Goal: Task Accomplishment & Management: Manage account settings

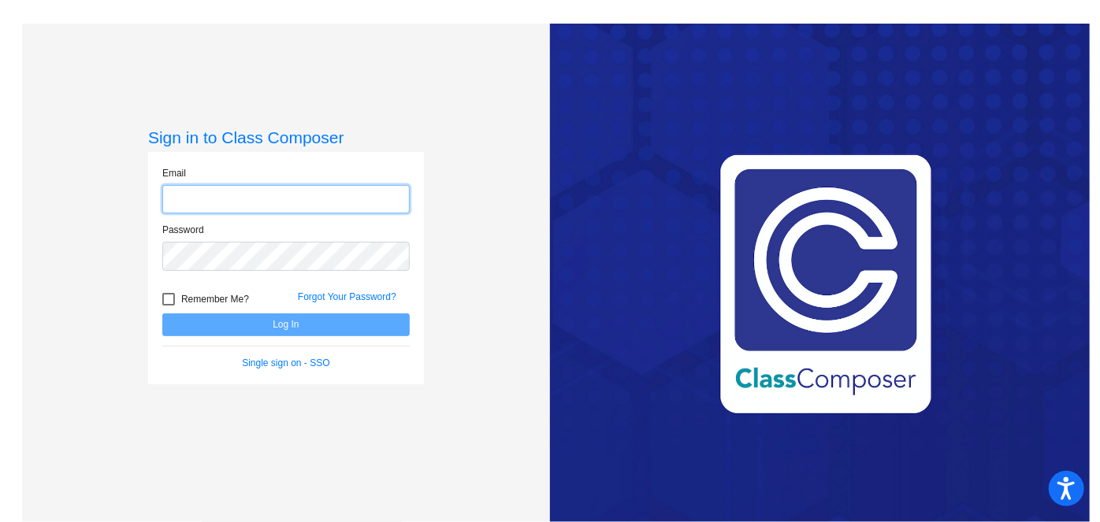
type input "[PERSON_NAME][EMAIL_ADDRESS][PERSON_NAME][DOMAIN_NAME]"
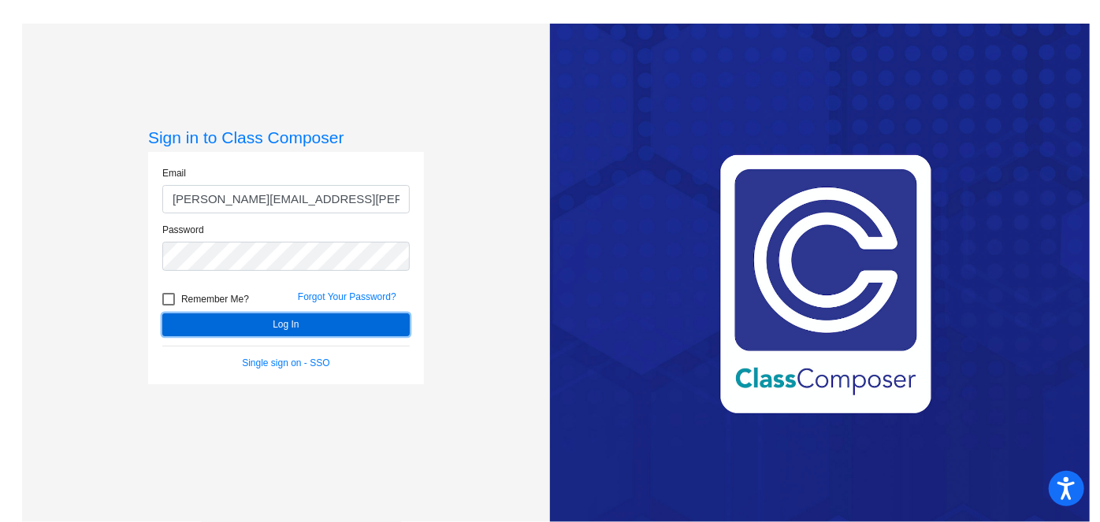
click at [299, 330] on button "Log In" at bounding box center [285, 325] width 247 height 23
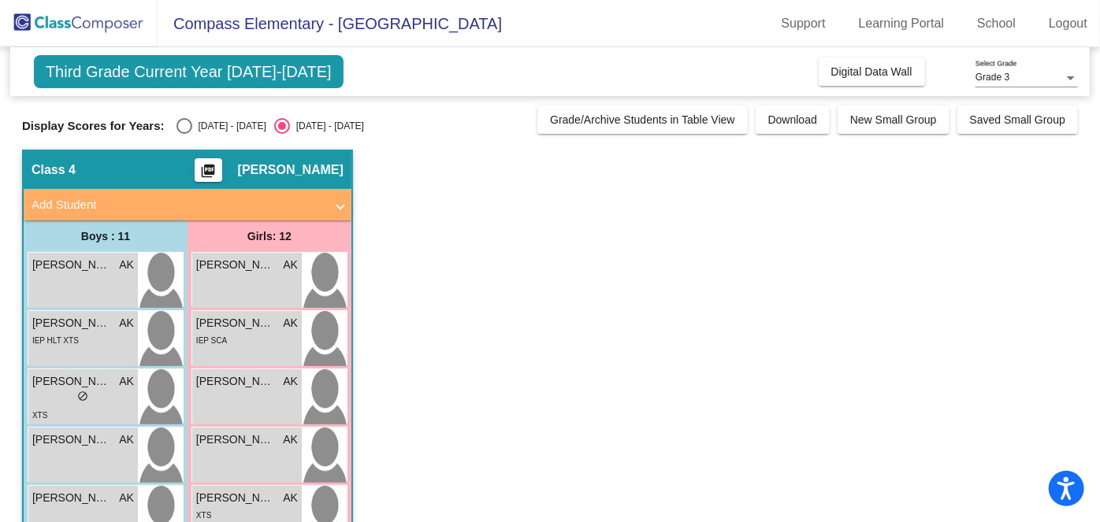
click at [193, 128] on div "[DATE] - [DATE]" at bounding box center [229, 126] width 74 height 14
click at [184, 134] on input "[DATE] - [DATE]" at bounding box center [184, 134] width 1 height 1
radio input "true"
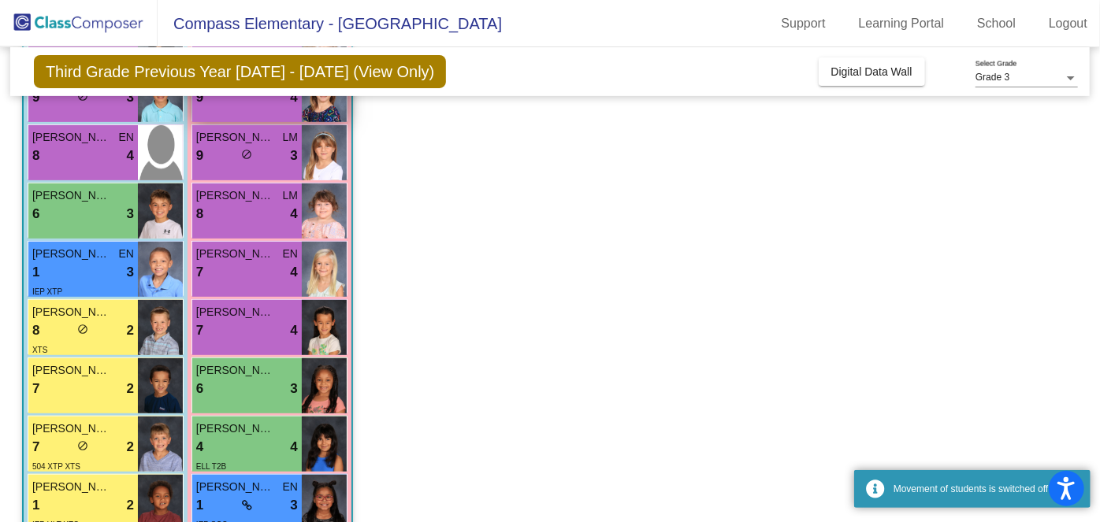
scroll to position [453, 0]
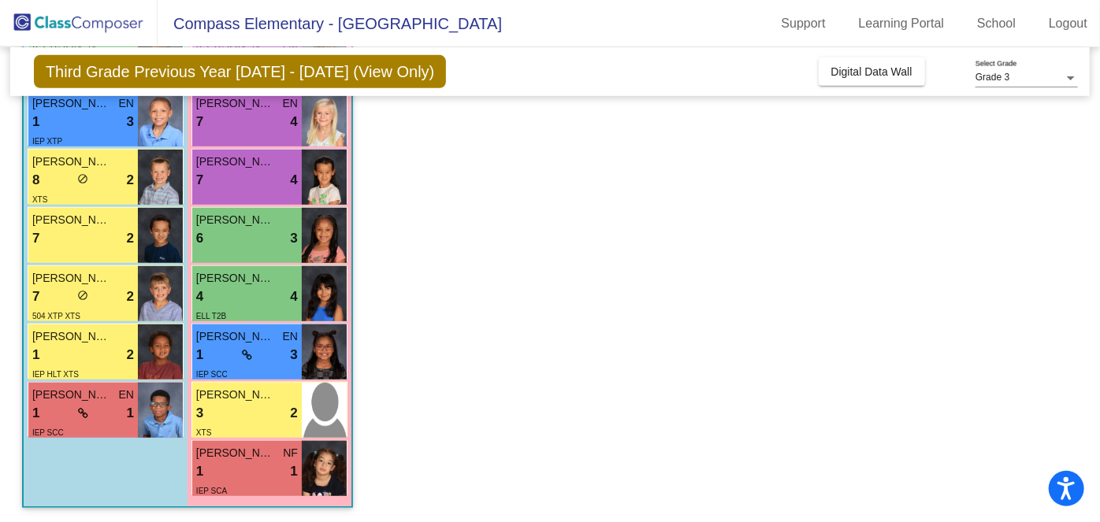
click at [241, 393] on span "[PERSON_NAME]" at bounding box center [235, 395] width 79 height 17
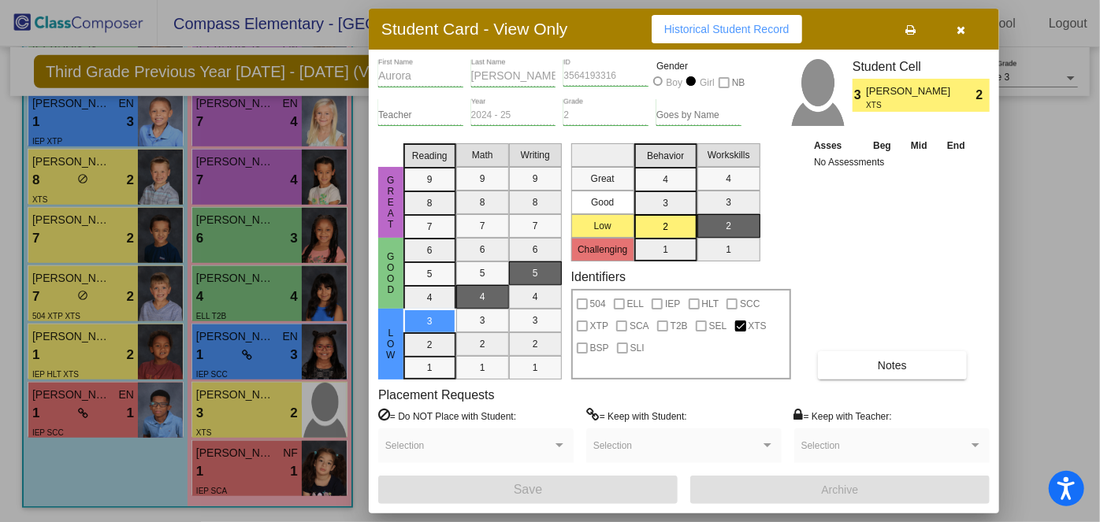
click at [962, 24] on icon "button" at bounding box center [961, 29] width 9 height 11
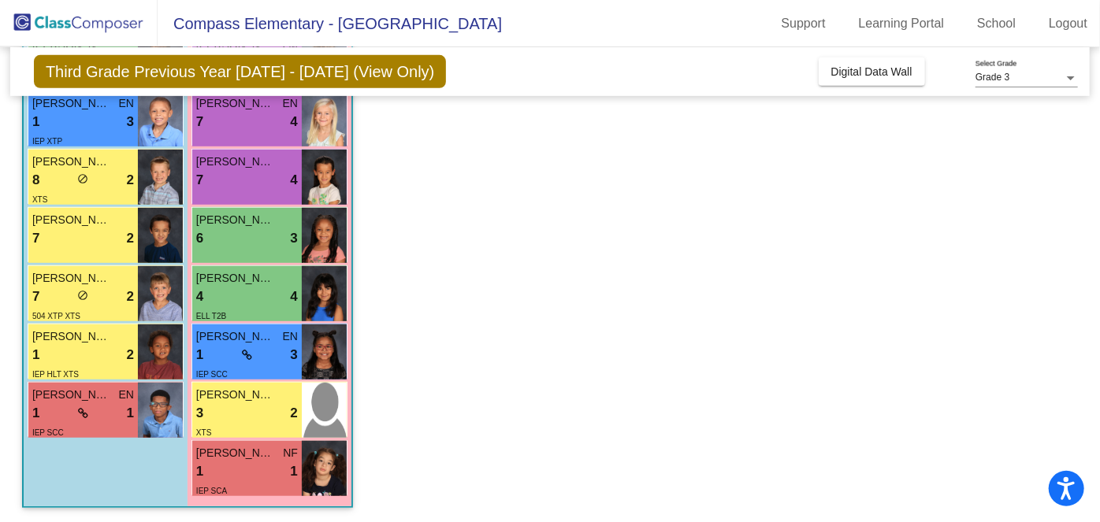
scroll to position [367, 0]
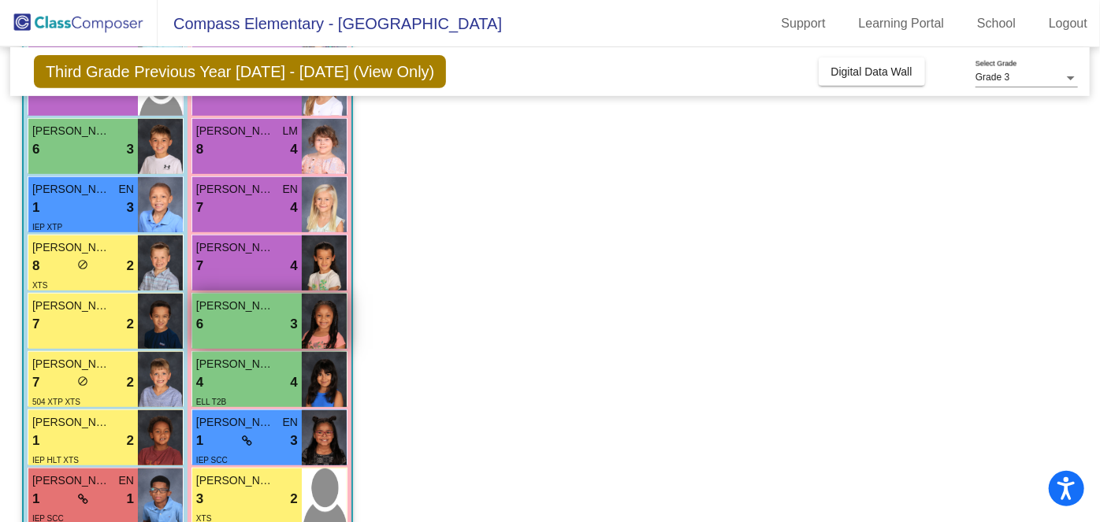
click at [261, 328] on div "6 lock do_not_disturb_alt 3" at bounding box center [247, 324] width 102 height 20
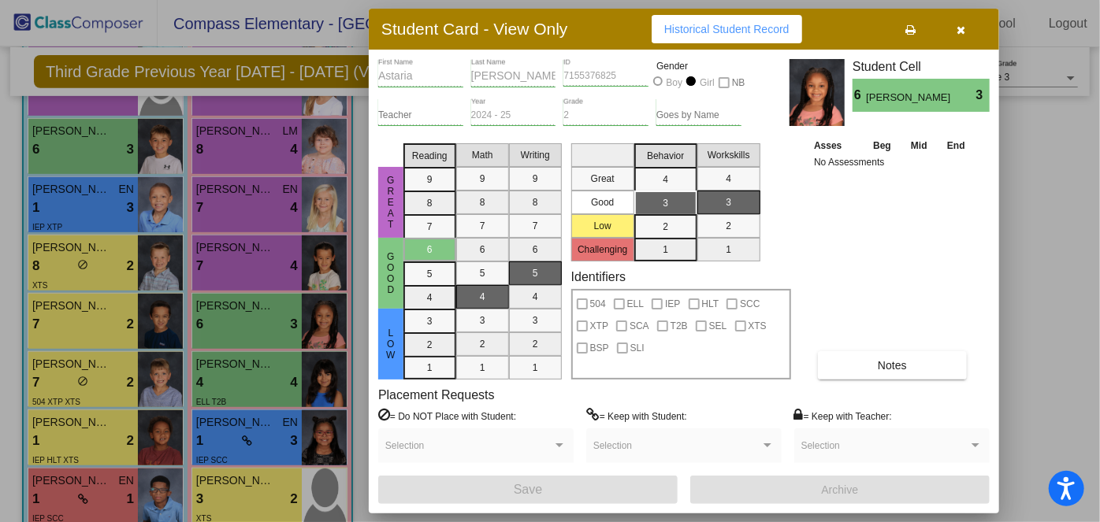
click at [867, 353] on button "Notes" at bounding box center [892, 365] width 149 height 28
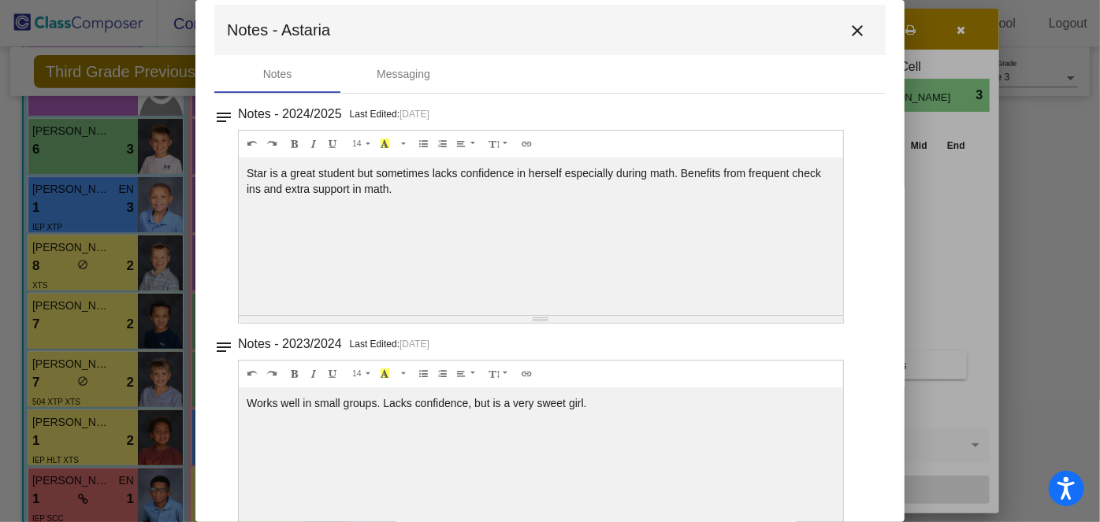
scroll to position [0, 0]
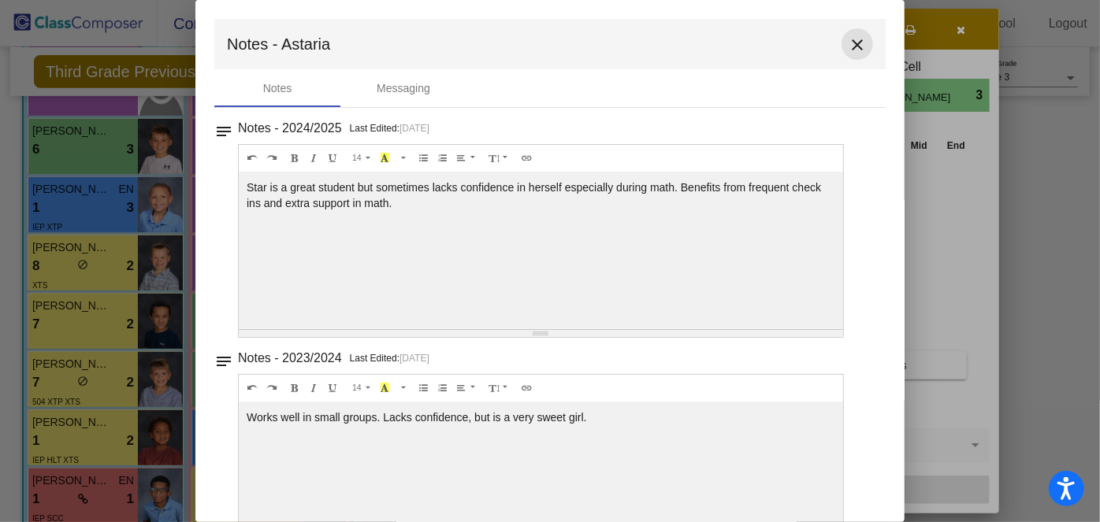
click at [851, 32] on button "close" at bounding box center [857, 44] width 32 height 32
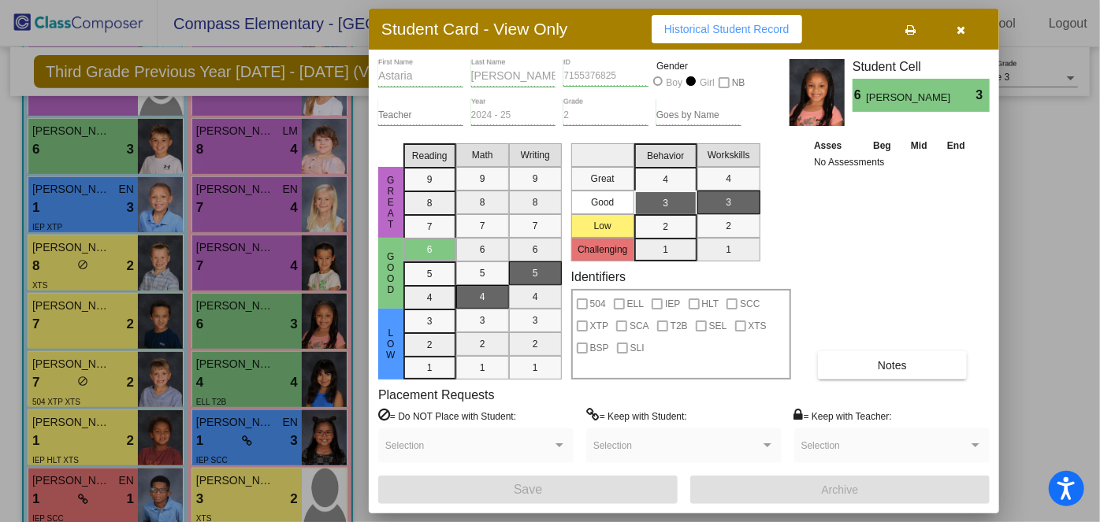
click at [963, 28] on icon "button" at bounding box center [961, 29] width 9 height 11
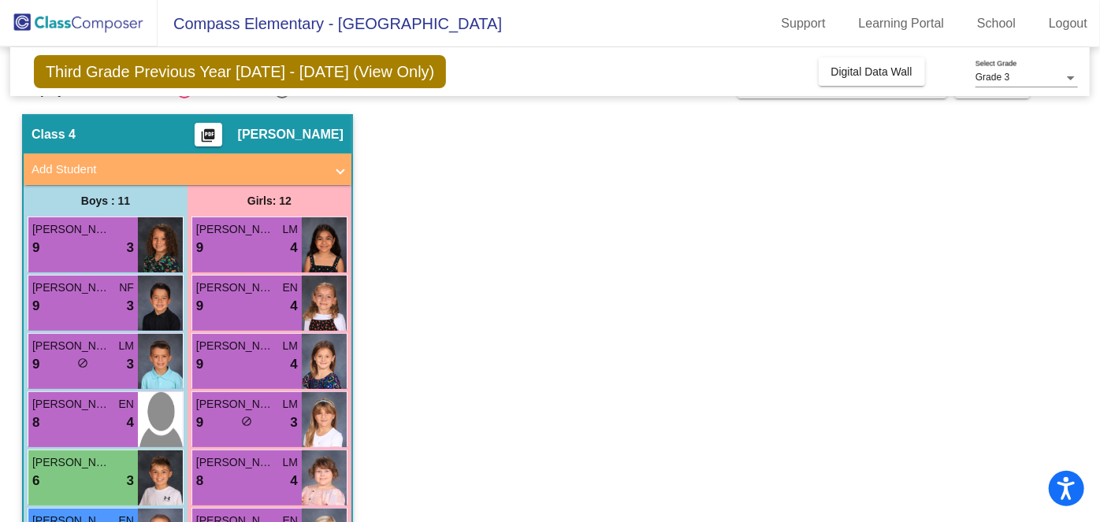
scroll to position [29, 0]
